Goal: Task Accomplishment & Management: Complete application form

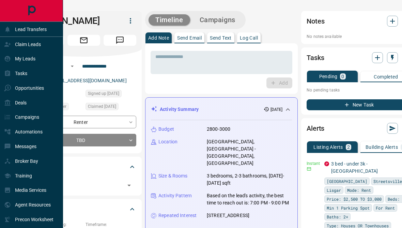
click at [12, 45] on div "Claim Leads" at bounding box center [22, 44] width 37 height 11
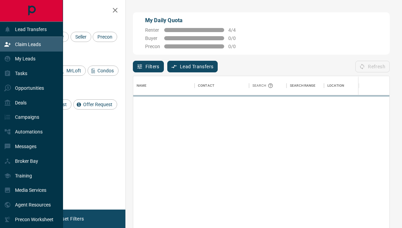
scroll to position [201, 256]
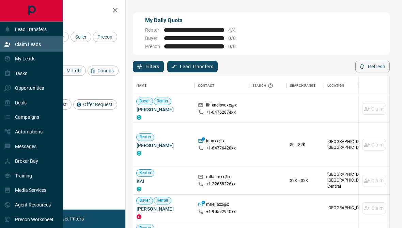
click at [113, 6] on icon "button" at bounding box center [115, 10] width 8 height 8
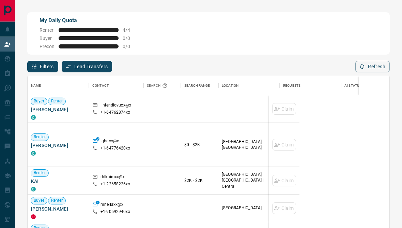
scroll to position [201, 362]
click at [5, 61] on icon at bounding box center [8, 59] width 6 height 6
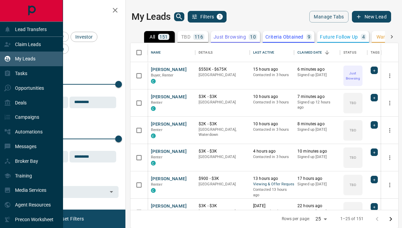
scroll to position [204, 268]
click at [379, 18] on button "New Lead" at bounding box center [371, 17] width 39 height 12
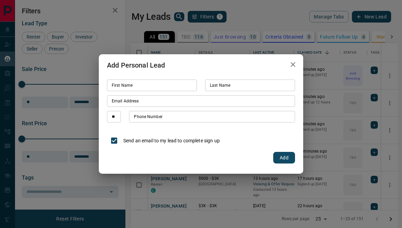
click at [205, 111] on input "Phone Number" at bounding box center [212, 117] width 166 height 12
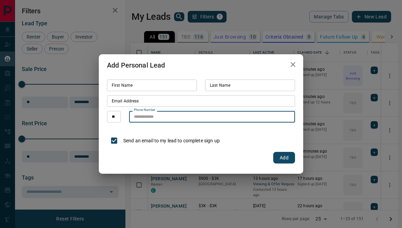
click at [217, 90] on input "Last Name" at bounding box center [250, 85] width 90 height 12
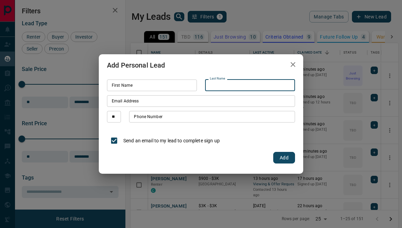
click at [188, 101] on input "Email Address" at bounding box center [201, 101] width 188 height 12
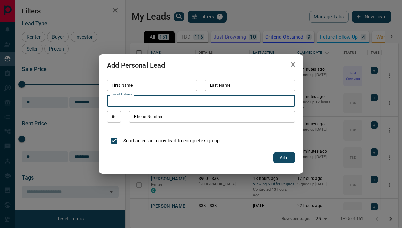
paste input "**********"
type input "**********"
click at [233, 118] on input "Phone Number" at bounding box center [212, 117] width 166 height 12
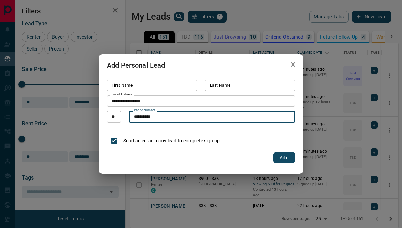
type input "**********"
click at [188, 82] on input "First Name" at bounding box center [152, 85] width 90 height 12
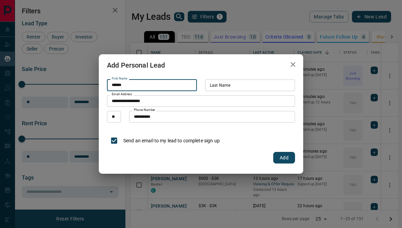
type input "******"
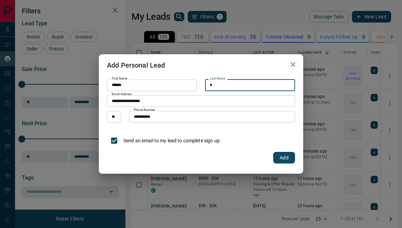
type input "*"
click at [291, 161] on button "Add" at bounding box center [284, 158] width 22 height 12
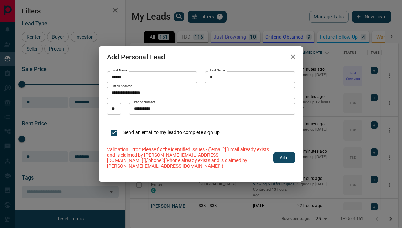
click at [291, 56] on icon "button" at bounding box center [293, 56] width 5 height 5
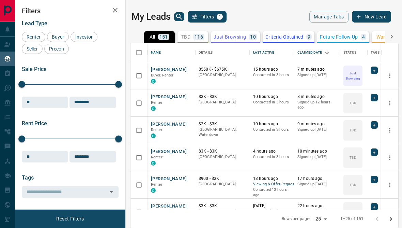
click at [178, 16] on icon "search button" at bounding box center [179, 17] width 8 height 8
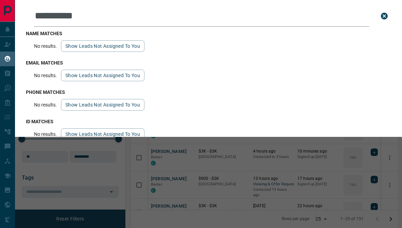
type input "**********"
click at [132, 50] on button "Show leads not assigned to you" at bounding box center [103, 46] width 84 height 12
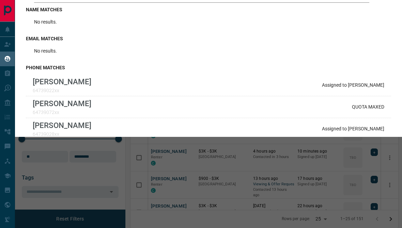
scroll to position [27, 0]
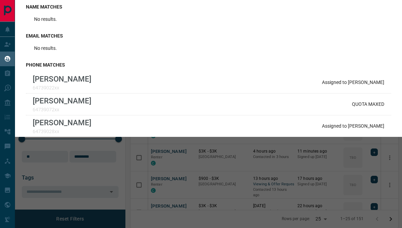
click at [342, 80] on div "[PERSON_NAME] 64739022xx Assigned to [PERSON_NAME]" at bounding box center [208, 83] width 365 height 22
click at [356, 85] on p "Assigned to [PERSON_NAME]" at bounding box center [353, 81] width 62 height 5
click at [86, 83] on p "[PERSON_NAME]" at bounding box center [62, 78] width 59 height 9
click at [104, 89] on div "[PERSON_NAME] 64739022xx Assigned to [PERSON_NAME]" at bounding box center [208, 83] width 365 height 22
click at [377, 98] on div "[PERSON_NAME] 64739072xx QUOTA MAXED" at bounding box center [208, 104] width 365 height 22
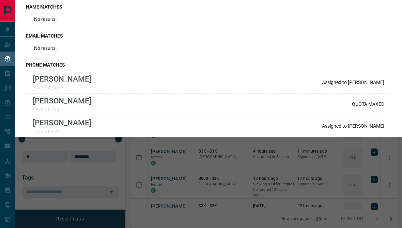
click at [374, 85] on p "Assigned to [PERSON_NAME]" at bounding box center [353, 81] width 62 height 5
copy p "[PERSON_NAME]"
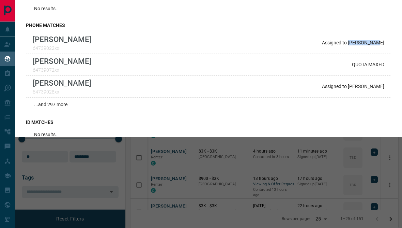
scroll to position [66, 0]
